Goal: Ask a question

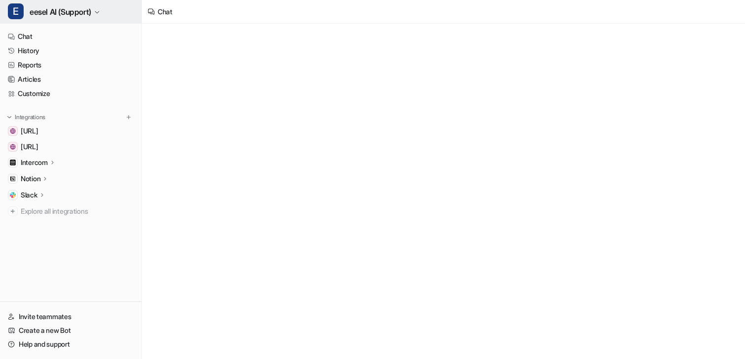
click at [38, 12] on span "eesel AI (Support)" at bounding box center [61, 12] width 62 height 14
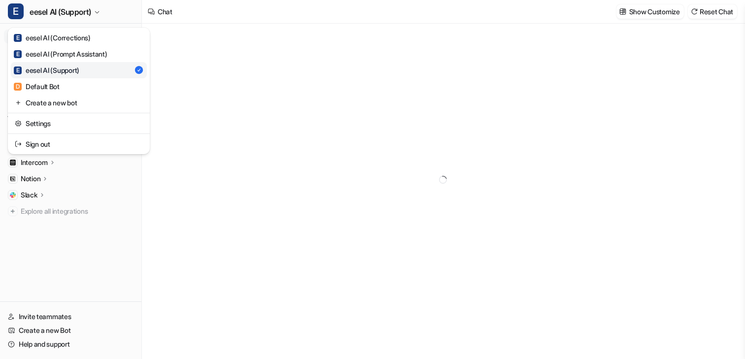
type textarea "**********"
click at [79, 256] on div "E eesel AI (Support) E eesel AI (Corrections) E eesel AI (Prompt Assistant) E e…" at bounding box center [71, 179] width 142 height 359
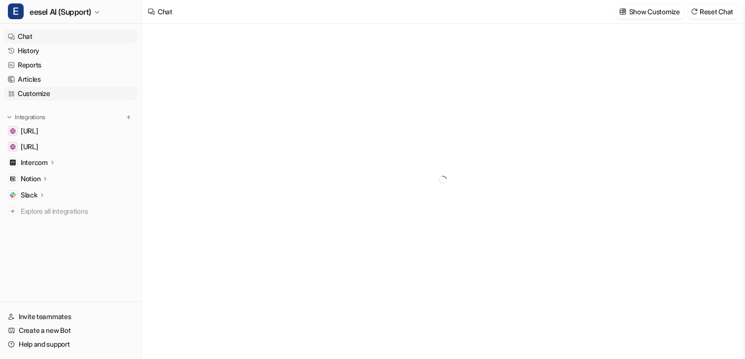
click at [42, 94] on link "Customize" at bounding box center [70, 94] width 133 height 14
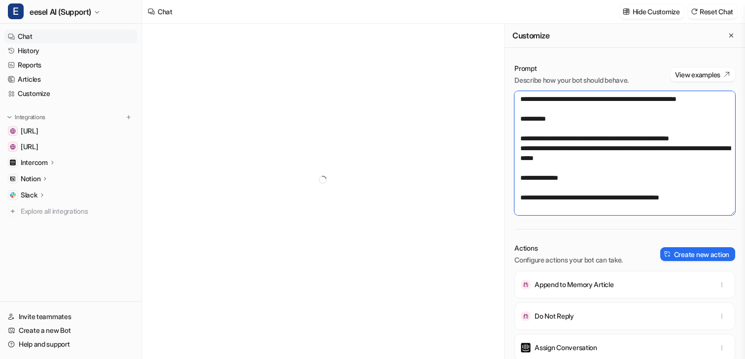
click at [542, 139] on textarea at bounding box center [624, 153] width 221 height 124
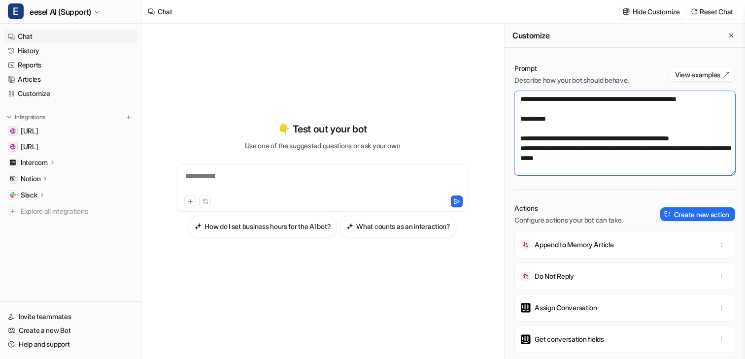
drag, startPoint x: 732, startPoint y: 211, endPoint x: 714, endPoint y: 166, distance: 48.8
click at [714, 166] on textarea at bounding box center [624, 133] width 221 height 84
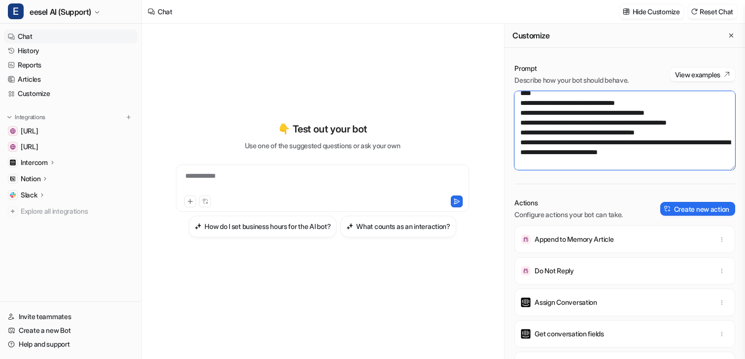
click at [614, 146] on textarea at bounding box center [624, 130] width 221 height 79
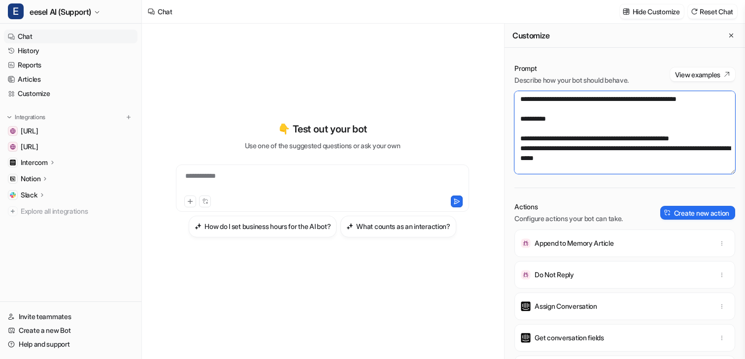
drag, startPoint x: 730, startPoint y: 165, endPoint x: 714, endPoint y: 271, distance: 107.7
click at [715, 174] on textarea at bounding box center [624, 132] width 221 height 83
